Goal: Navigation & Orientation: Find specific page/section

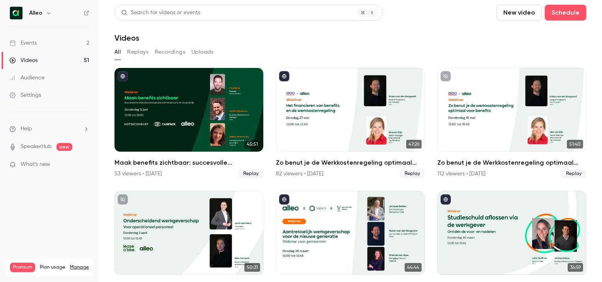
click at [73, 40] on link "Events 2" at bounding box center [49, 42] width 99 height 17
